Goal: Task Accomplishment & Management: Complete application form

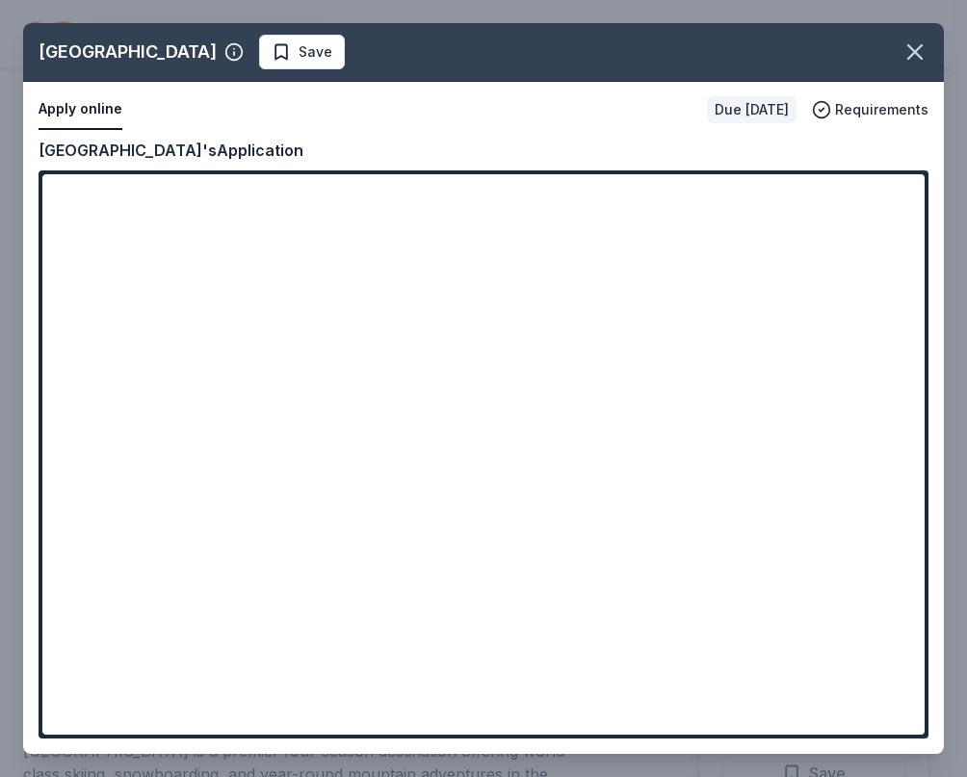
scroll to position [289, 0]
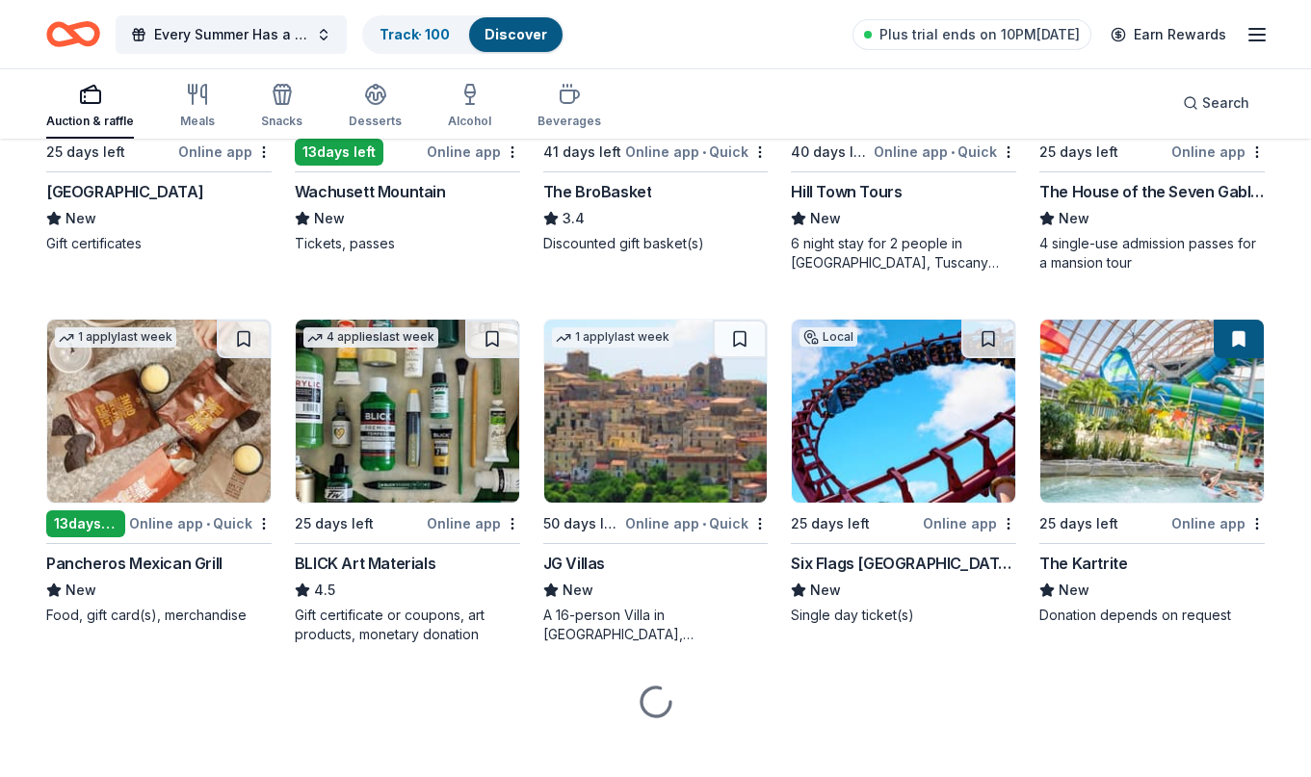
scroll to position [3383, 0]
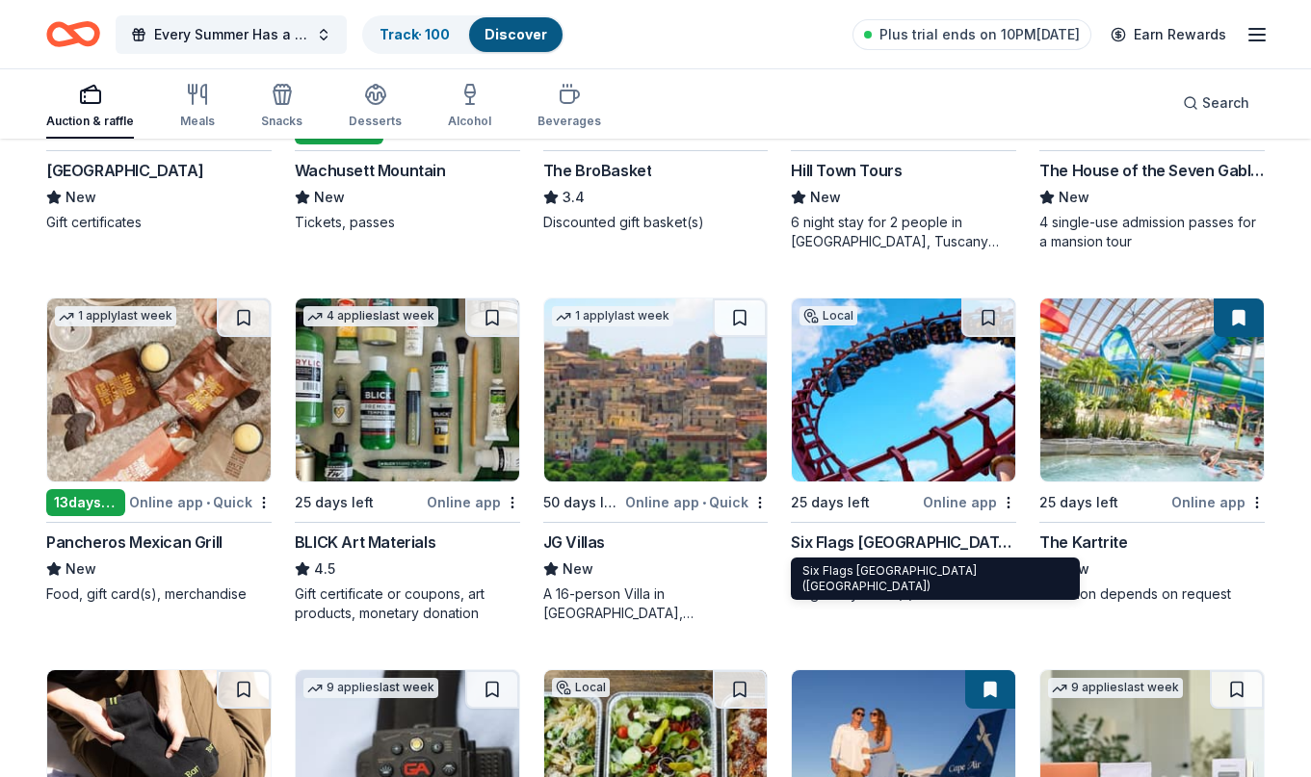
click at [845, 537] on div "Six Flags [GEOGRAPHIC_DATA] ([GEOGRAPHIC_DATA])" at bounding box center [903, 542] width 225 height 23
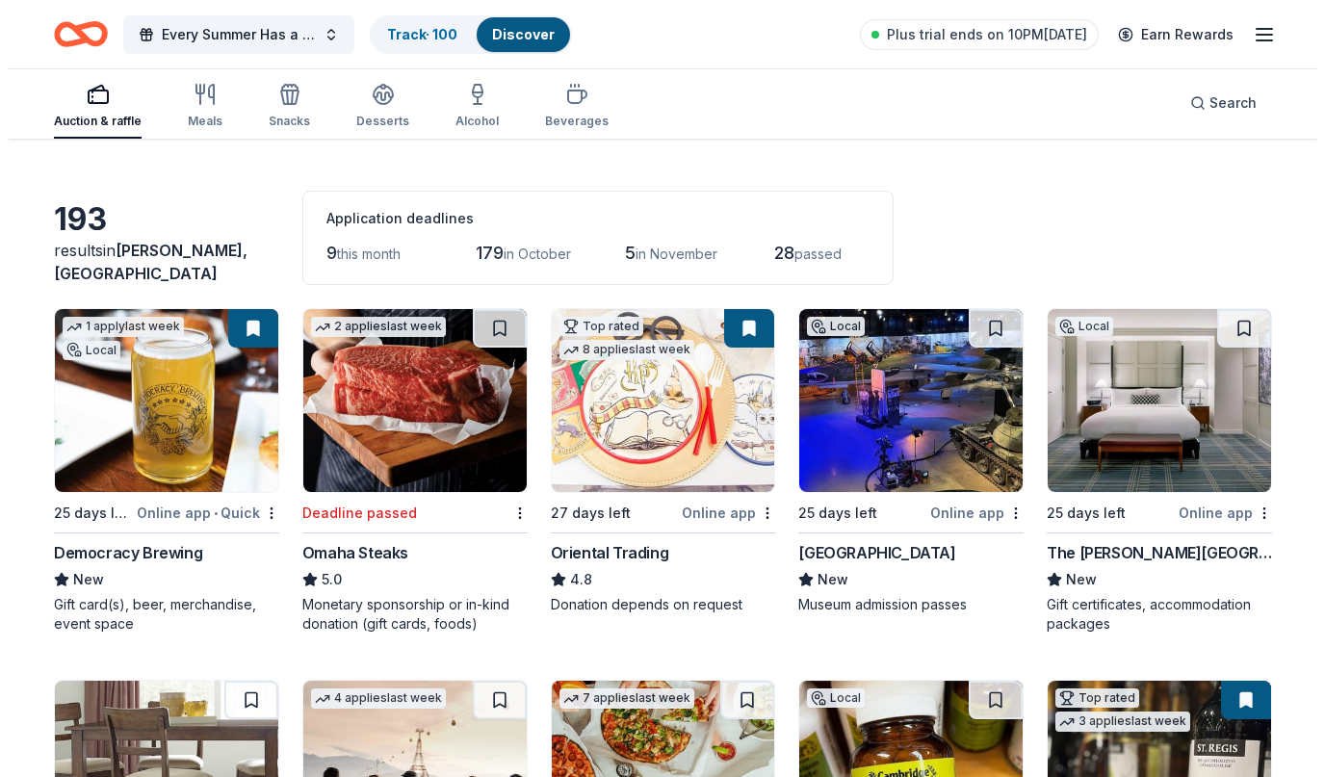
scroll to position [0, 0]
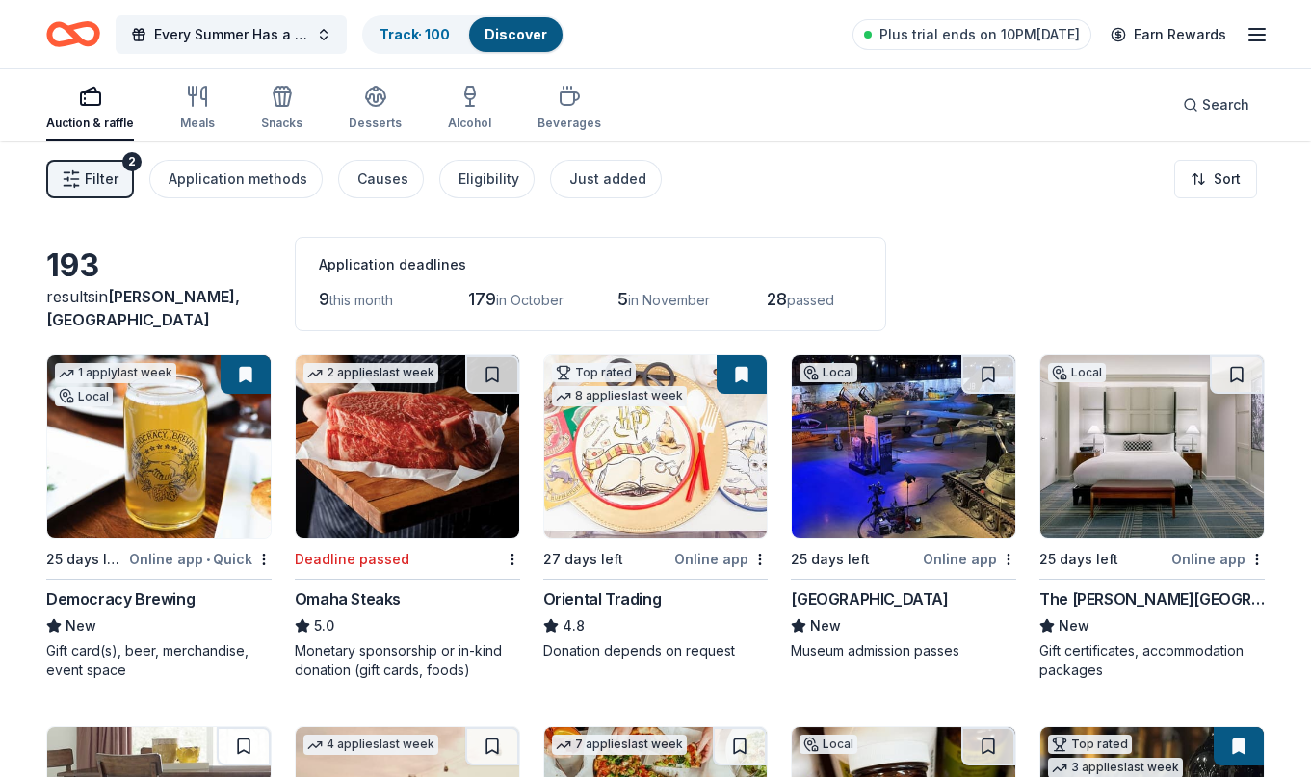
click at [119, 177] on button "Filter 2" at bounding box center [90, 179] width 88 height 39
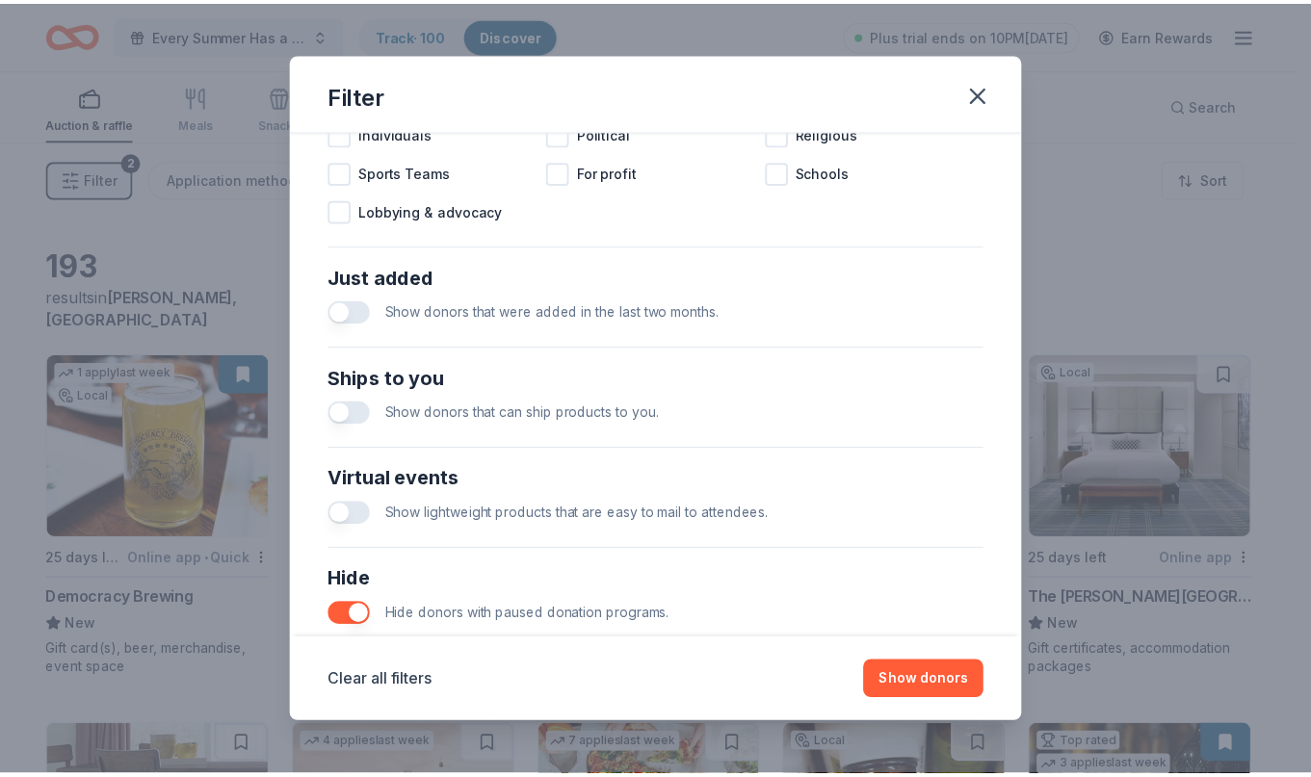
scroll to position [760, 0]
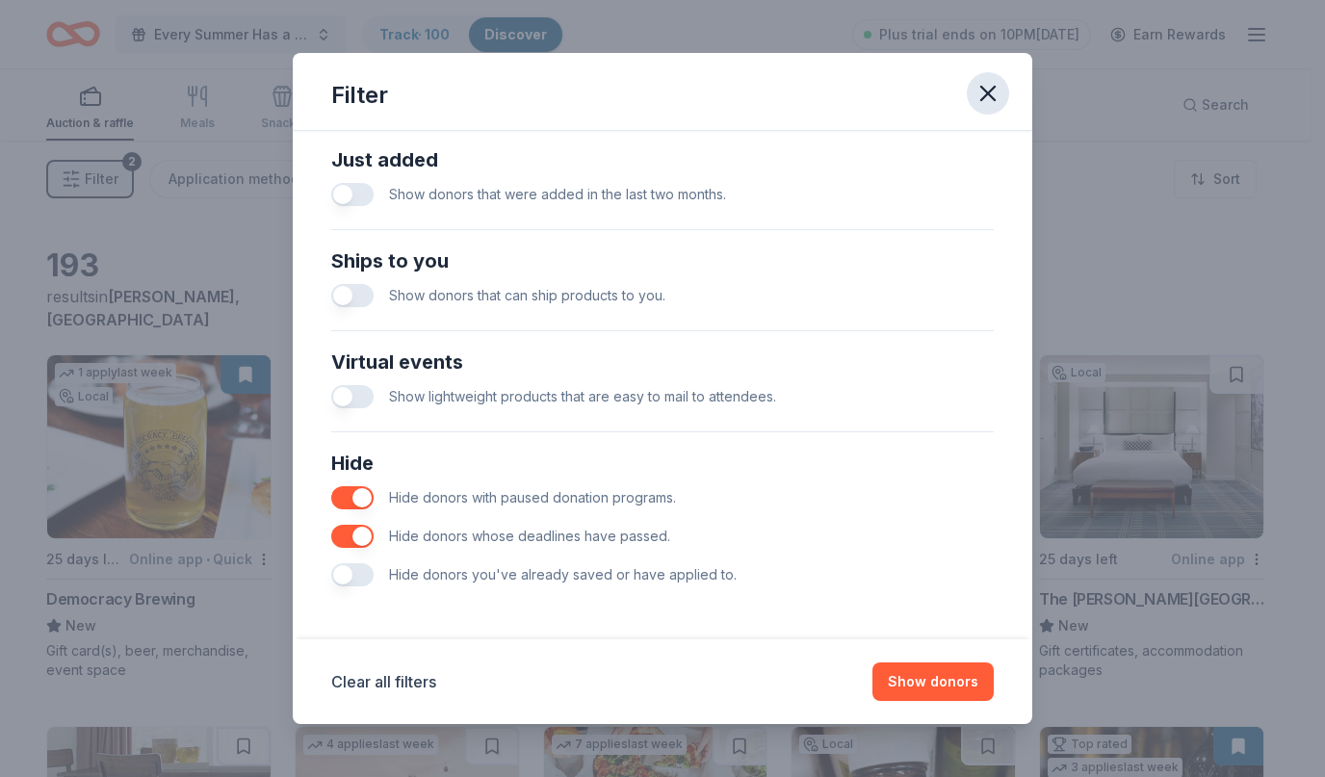
click at [951, 84] on icon "button" at bounding box center [988, 93] width 27 height 27
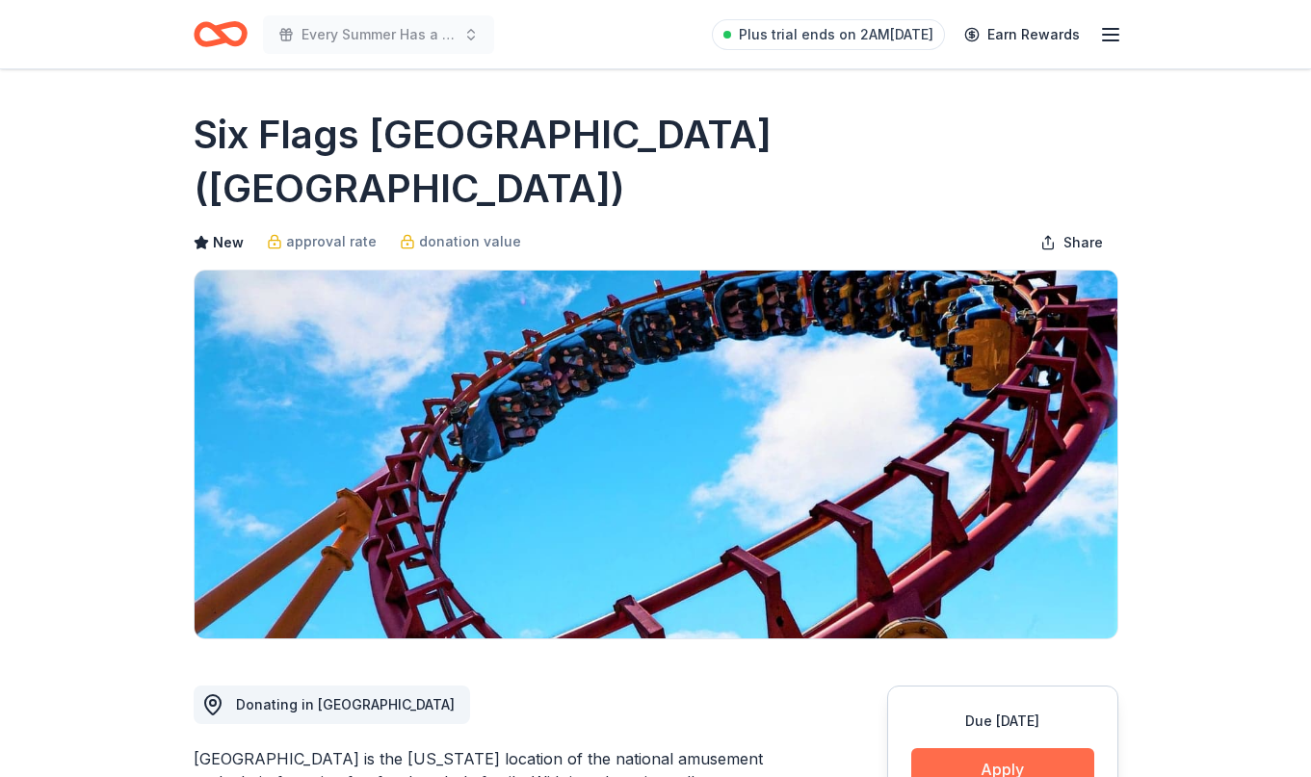
click at [1004, 748] on button "Apply" at bounding box center [1002, 769] width 183 height 42
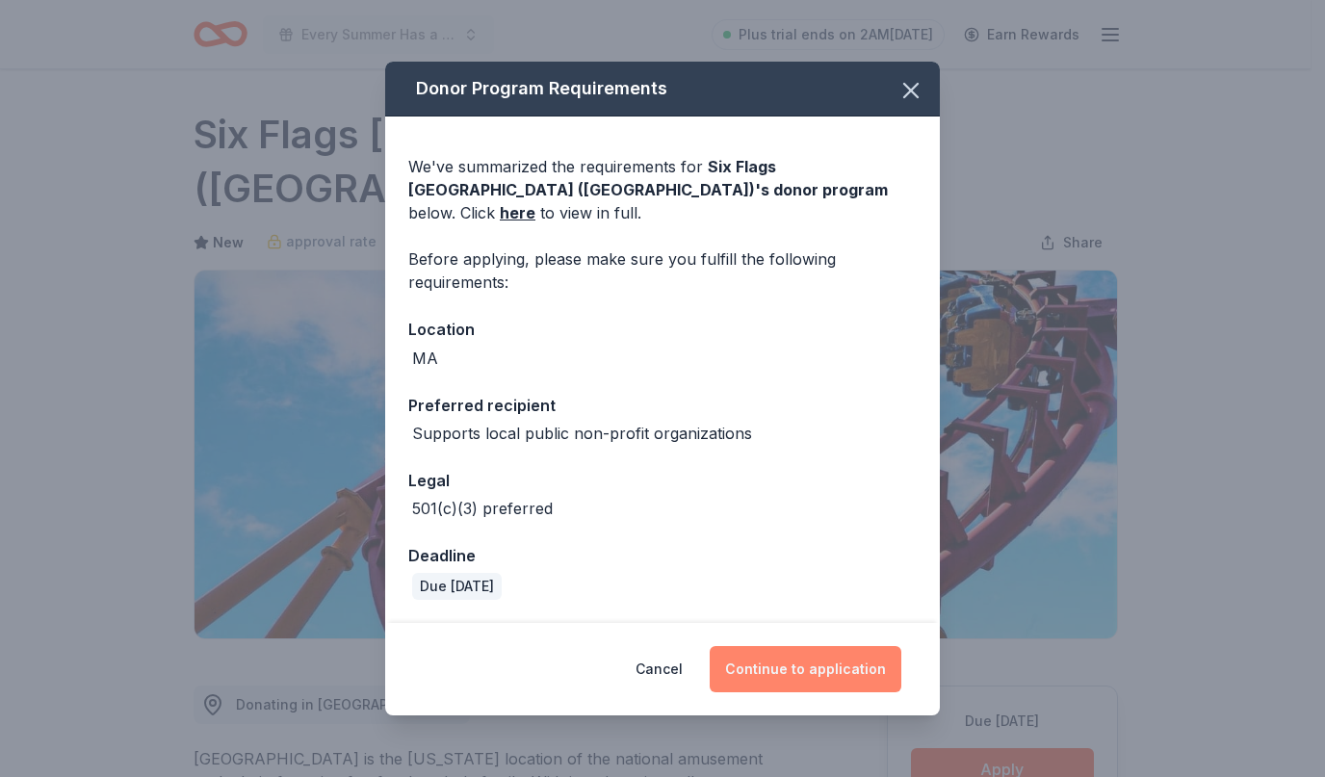
click at [848, 652] on button "Continue to application" at bounding box center [806, 669] width 192 height 46
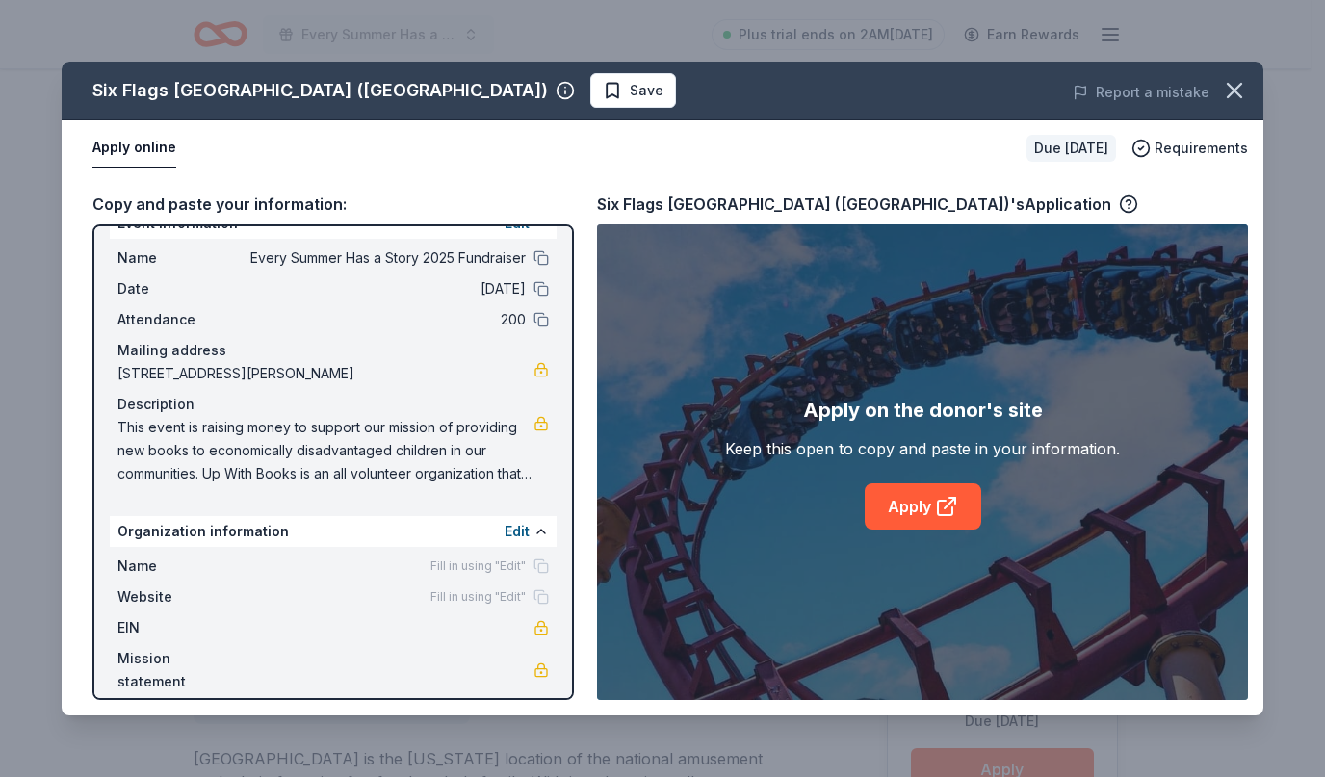
scroll to position [52, 0]
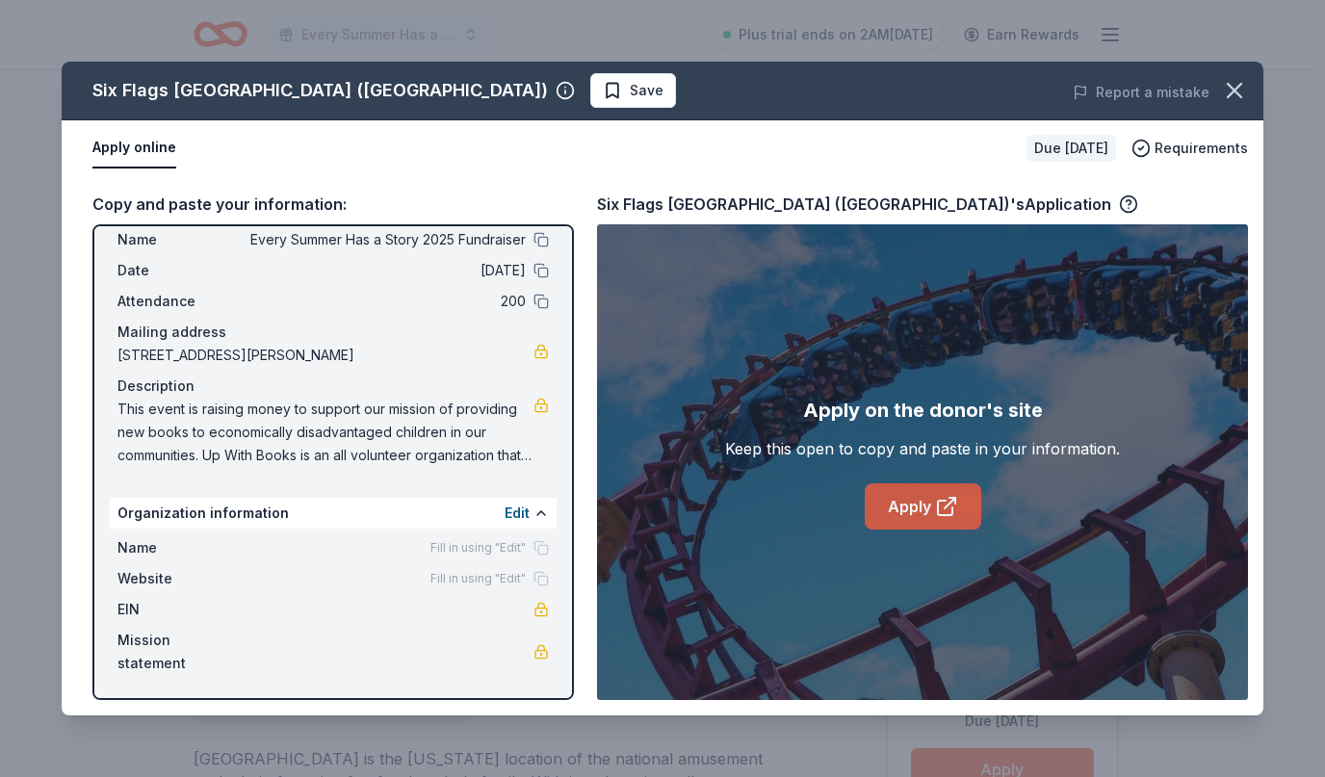
click at [909, 503] on link "Apply" at bounding box center [923, 506] width 117 height 46
